Goal: Navigation & Orientation: Find specific page/section

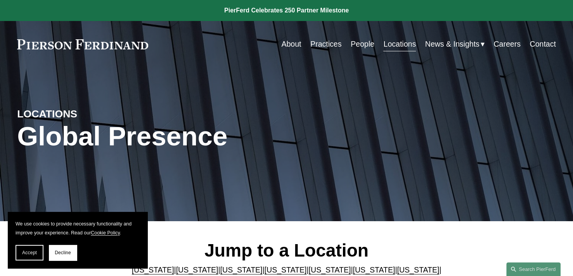
click at [444, 41] on span "News & Insights" at bounding box center [453, 44] width 54 height 14
click at [0, 0] on span "News" at bounding box center [0, 0] width 0 height 0
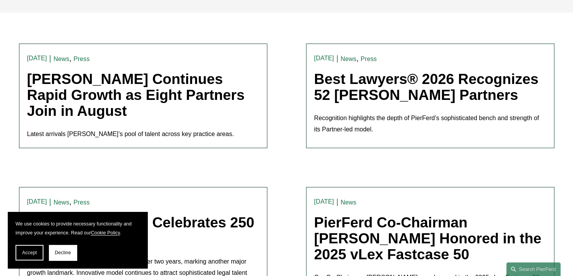
scroll to position [233, 0]
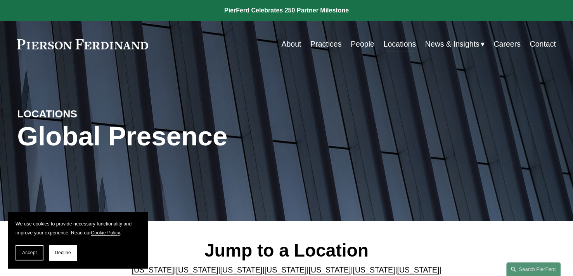
click at [450, 39] on span "News & Insights" at bounding box center [453, 44] width 54 height 14
click at [0, 0] on span "News" at bounding box center [0, 0] width 0 height 0
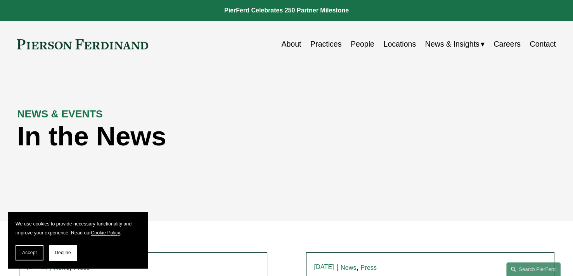
click at [548, 40] on link "Contact" at bounding box center [543, 43] width 26 height 15
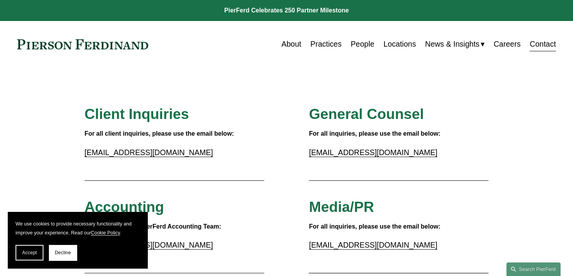
click at [394, 45] on link "Locations" at bounding box center [400, 43] width 33 height 15
